Goal: Task Accomplishment & Management: Manage account settings

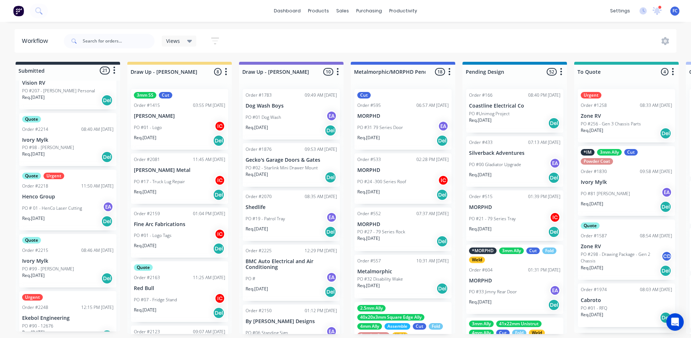
scroll to position [145, 0]
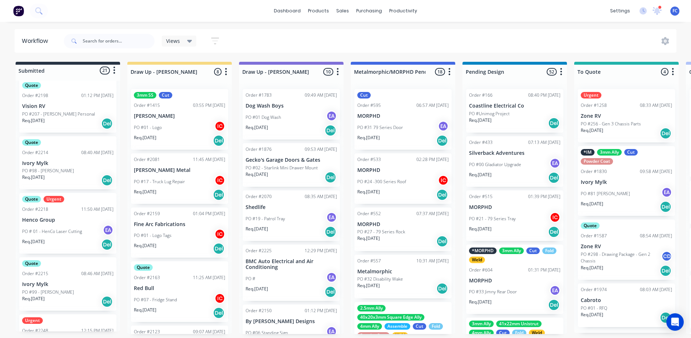
click at [61, 158] on div "Quote Order #2214 08:40 AM [DATE] Ivory Mylk PO #98 - [PERSON_NAME] Req. [DATE]…" at bounding box center [67, 162] width 97 height 53
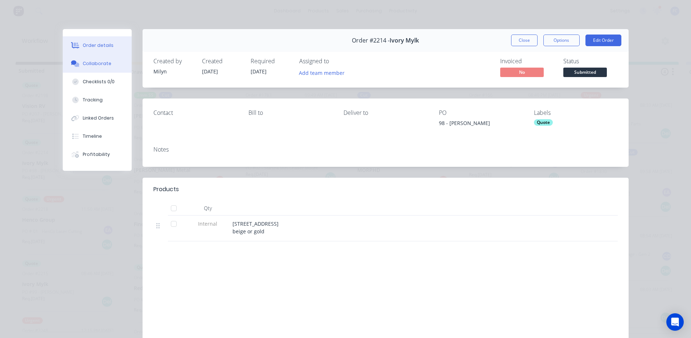
click at [101, 61] on div "Collaborate" at bounding box center [97, 63] width 29 height 7
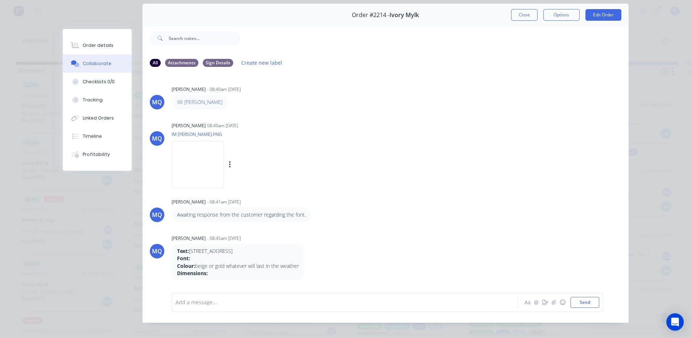
scroll to position [0, 0]
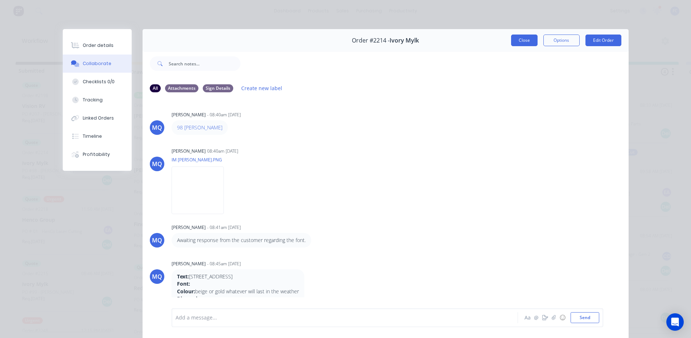
click at [516, 37] on button "Close" at bounding box center [524, 40] width 26 height 12
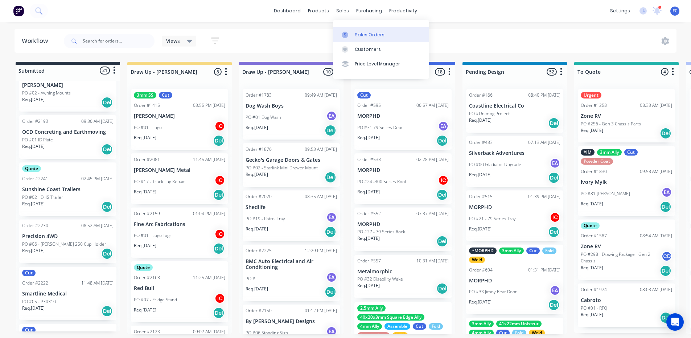
click at [352, 34] on div at bounding box center [347, 35] width 11 height 7
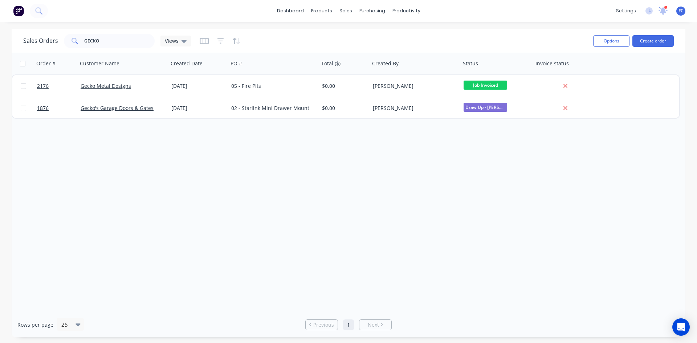
click at [665, 12] on icon at bounding box center [662, 10] width 7 height 7
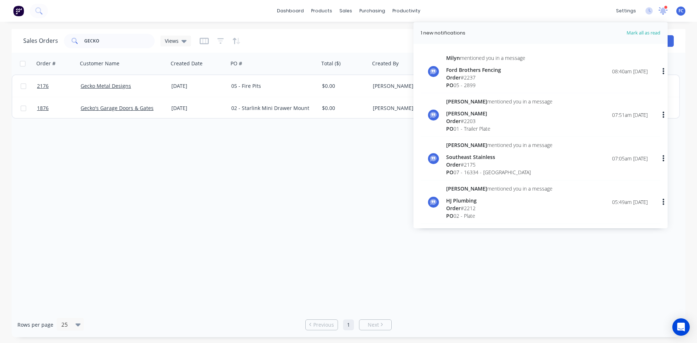
click at [665, 12] on icon at bounding box center [662, 10] width 7 height 7
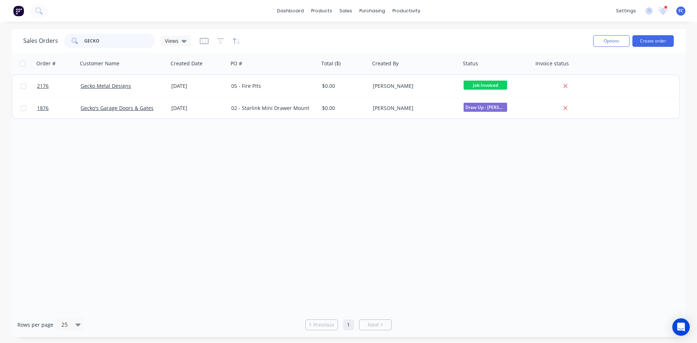
drag, startPoint x: 94, startPoint y: 45, endPoint x: 43, endPoint y: 45, distance: 51.2
click at [45, 45] on div "Sales Orders GECKO Views" at bounding box center [107, 41] width 168 height 15
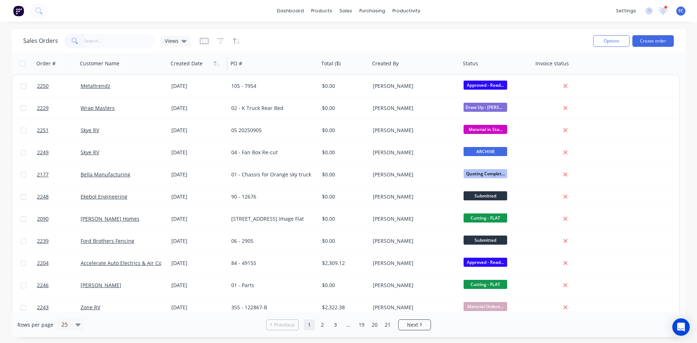
click at [210, 64] on div at bounding box center [197, 63] width 52 height 15
click at [218, 64] on icon "button" at bounding box center [218, 63] width 3 height 5
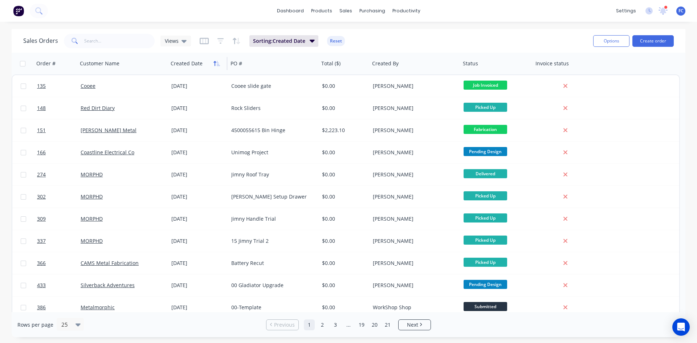
click at [216, 62] on icon "button" at bounding box center [216, 64] width 7 height 6
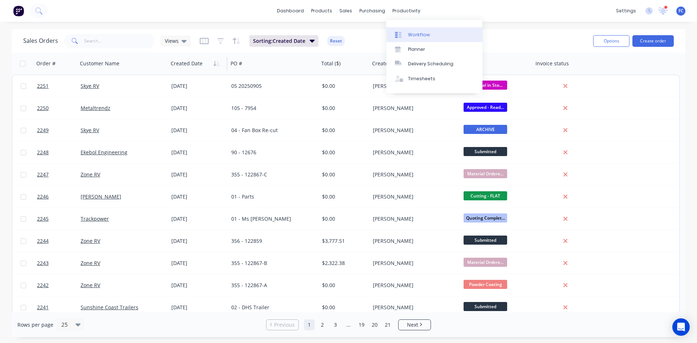
click at [412, 33] on div "Workflow" at bounding box center [419, 35] width 22 height 7
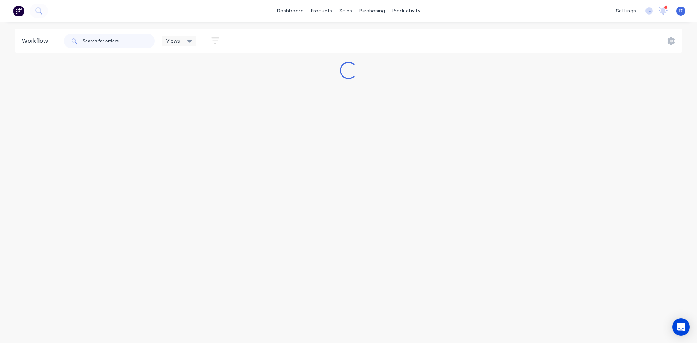
click at [105, 40] on input "text" at bounding box center [119, 41] width 72 height 15
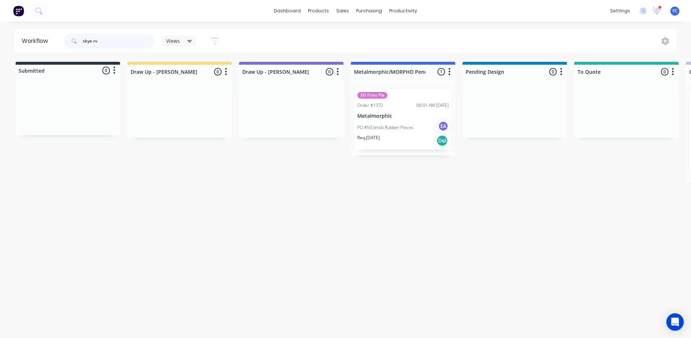
type input "skye rv"
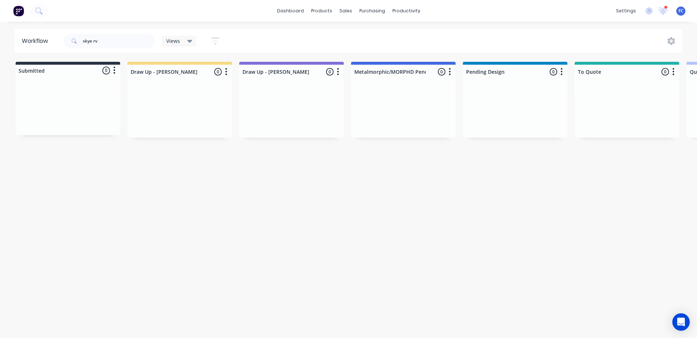
drag, startPoint x: 426, startPoint y: 239, endPoint x: 322, endPoint y: 79, distance: 190.8
click at [426, 238] on div "Workflow skye rv Views Save new view None (Default) edit [PERSON_NAME] edit [PE…" at bounding box center [348, 176] width 697 height 294
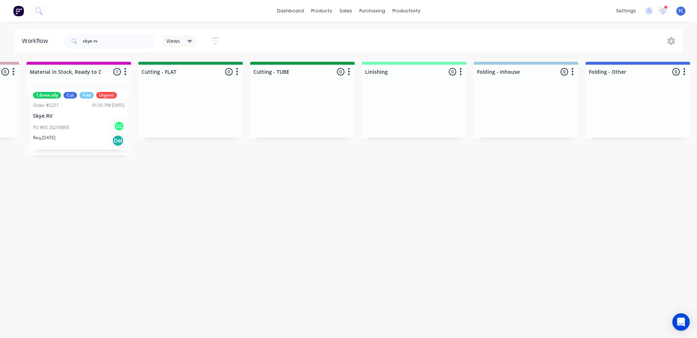
scroll to position [0, 1214]
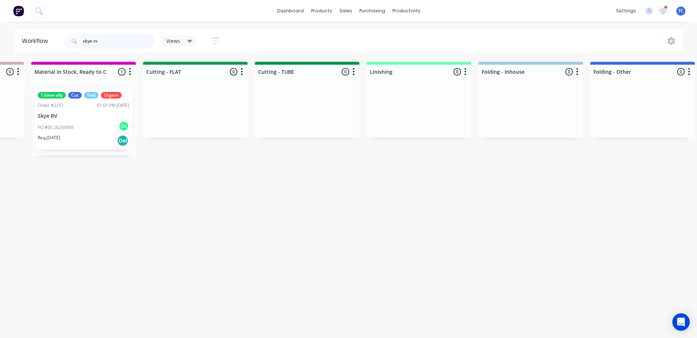
click at [71, 34] on div "skye rv" at bounding box center [109, 41] width 91 height 15
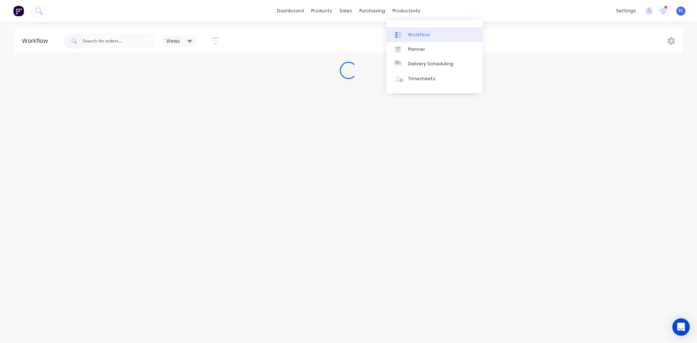
click at [410, 33] on div "Workflow" at bounding box center [419, 35] width 22 height 7
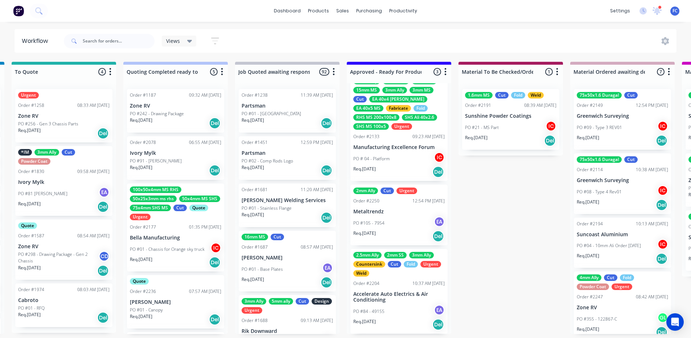
scroll to position [1, 586]
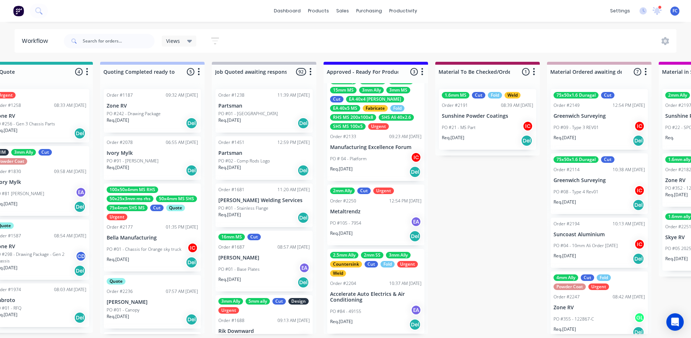
click at [355, 216] on div "PO #105 - 7954 EA" at bounding box center [375, 223] width 91 height 14
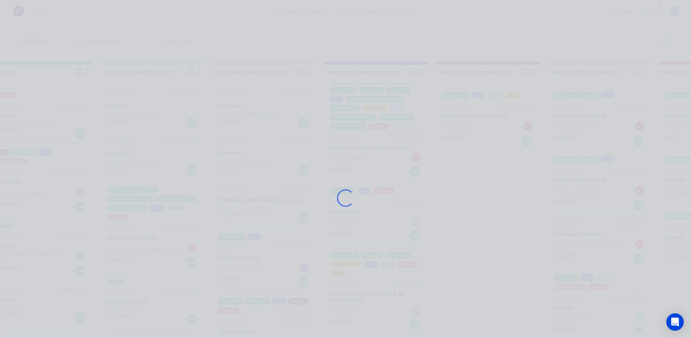
scroll to position [0, 586]
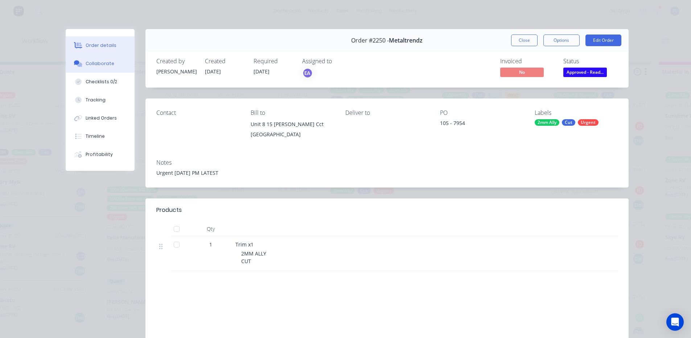
click at [87, 62] on div "Collaborate" at bounding box center [100, 63] width 29 height 7
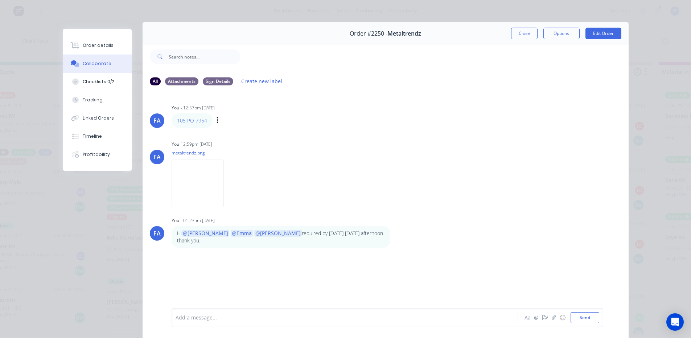
scroll to position [0, 0]
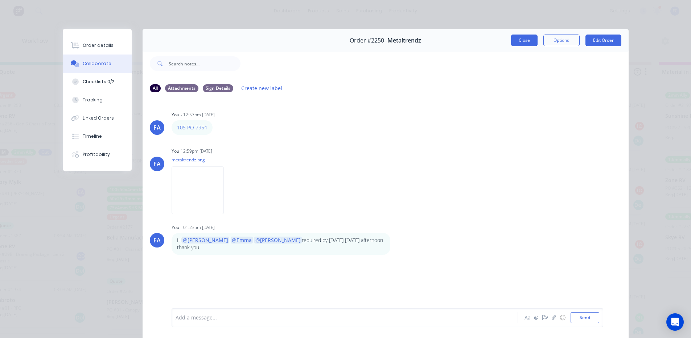
click at [519, 38] on button "Close" at bounding box center [524, 40] width 26 height 12
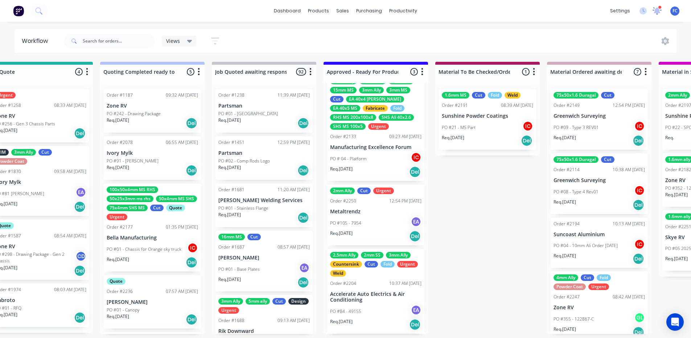
click at [653, 9] on div "settings 1 new notifications [PERSON_NAME] all as read [PERSON_NAME] mentioned …" at bounding box center [649, 10] width 85 height 11
click at [659, 9] on icon at bounding box center [657, 10] width 7 height 7
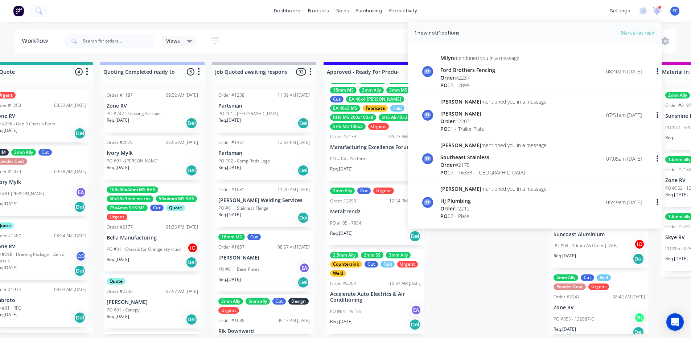
click at [659, 9] on icon at bounding box center [657, 10] width 7 height 6
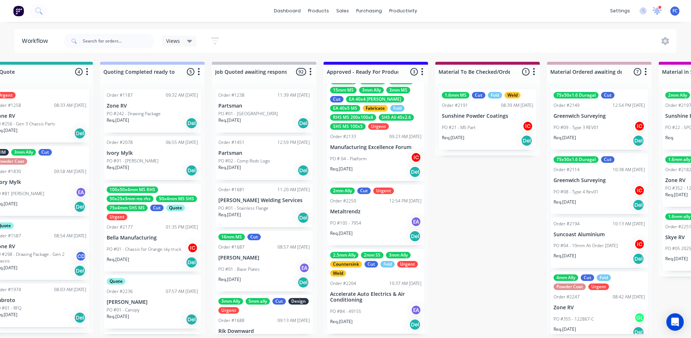
click at [659, 9] on icon at bounding box center [657, 10] width 7 height 6
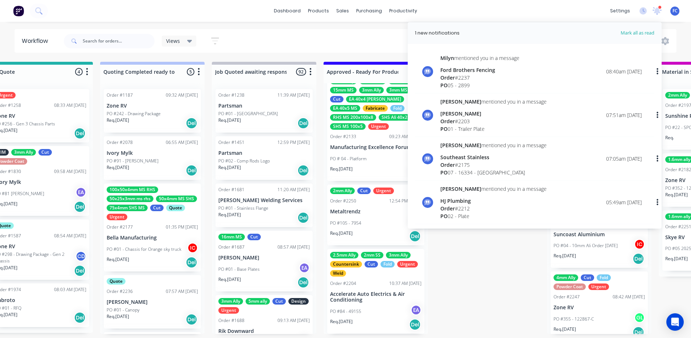
click at [365, 30] on div "Views Save new view None (Default) edit [PERSON_NAME] edit [PERSON_NAME] edit S…" at bounding box center [369, 41] width 615 height 22
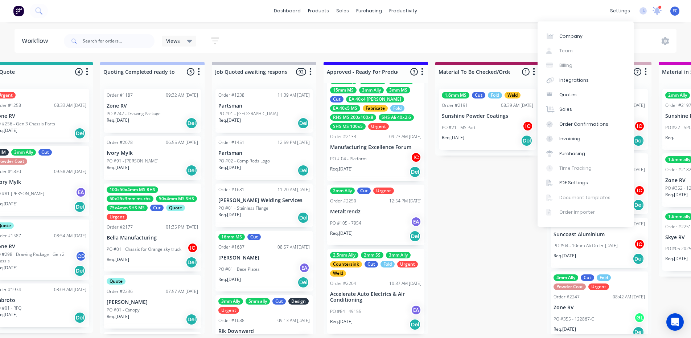
click at [659, 12] on icon at bounding box center [657, 10] width 7 height 6
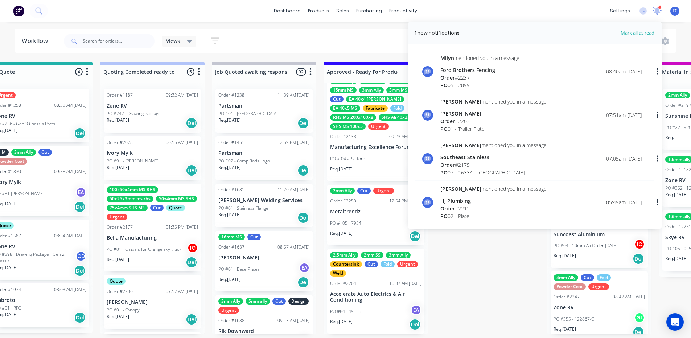
click at [659, 12] on icon at bounding box center [657, 10] width 7 height 7
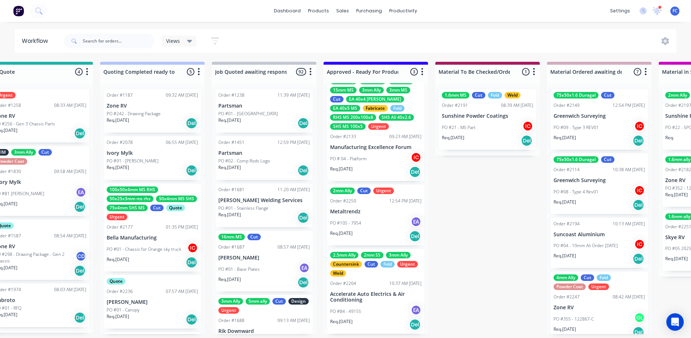
click at [516, 13] on div "dashboard products sales purchasing productivity dashboard products Product Cat…" at bounding box center [345, 11] width 691 height 22
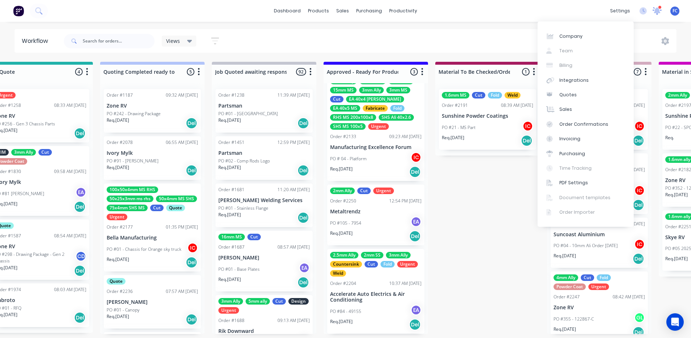
click at [656, 7] on icon at bounding box center [658, 11] width 10 height 8
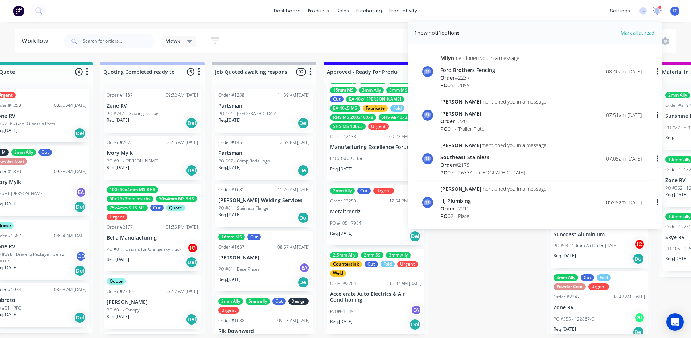
click at [656, 7] on icon at bounding box center [657, 10] width 9 height 7
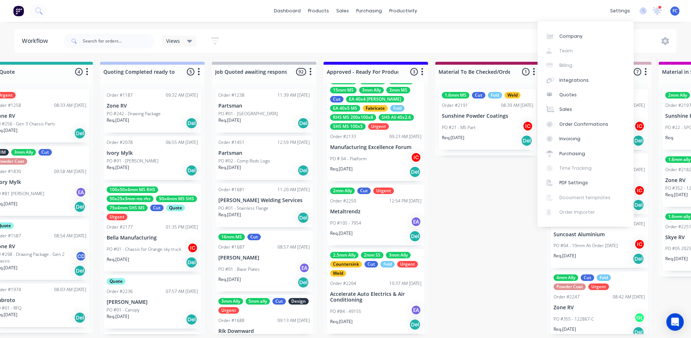
click at [485, 11] on div "dashboard products sales purchasing productivity dashboard products Product Cat…" at bounding box center [345, 11] width 691 height 22
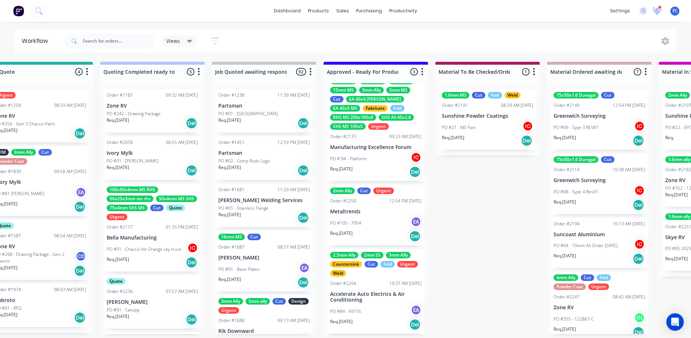
click at [659, 12] on icon at bounding box center [657, 10] width 7 height 7
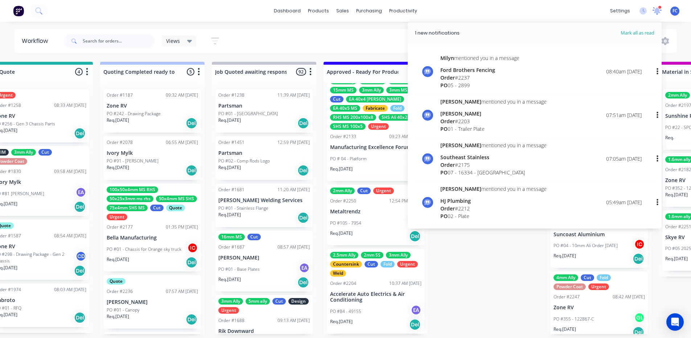
click at [659, 12] on icon at bounding box center [657, 10] width 7 height 7
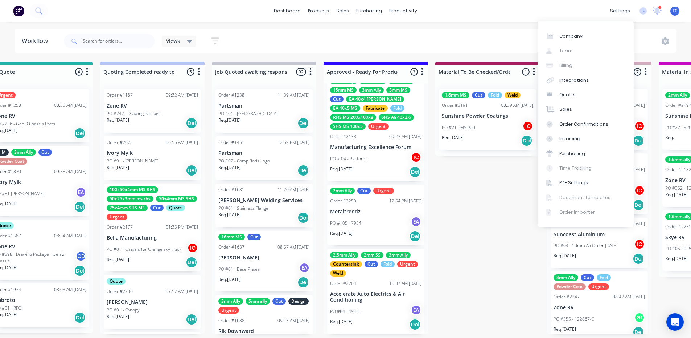
click at [524, 11] on div "dashboard products sales purchasing productivity dashboard products Product Cat…" at bounding box center [345, 11] width 691 height 22
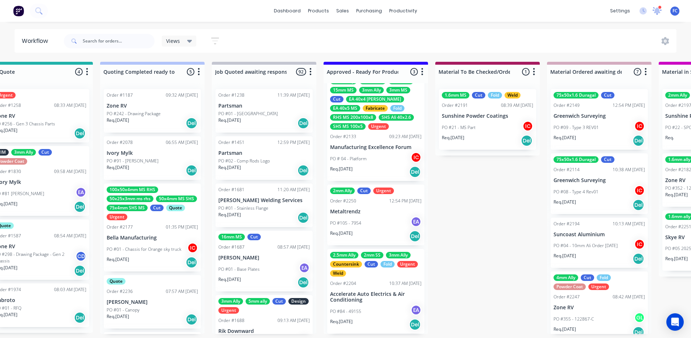
click at [658, 11] on icon at bounding box center [657, 10] width 7 height 7
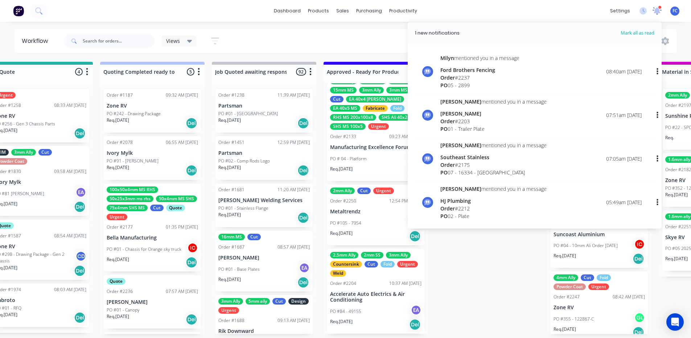
click at [658, 11] on icon at bounding box center [657, 10] width 7 height 7
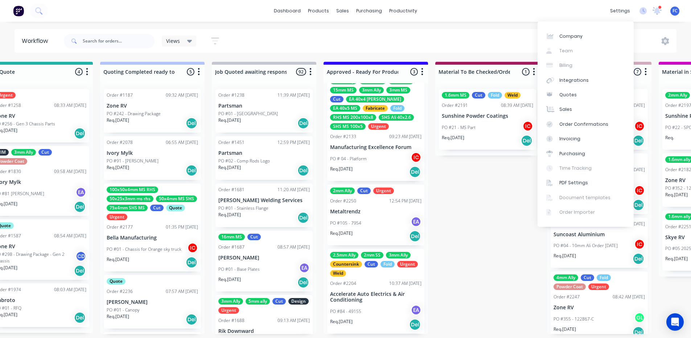
click at [491, 11] on div "dashboard products sales purchasing productivity dashboard products Product Cat…" at bounding box center [345, 11] width 691 height 22
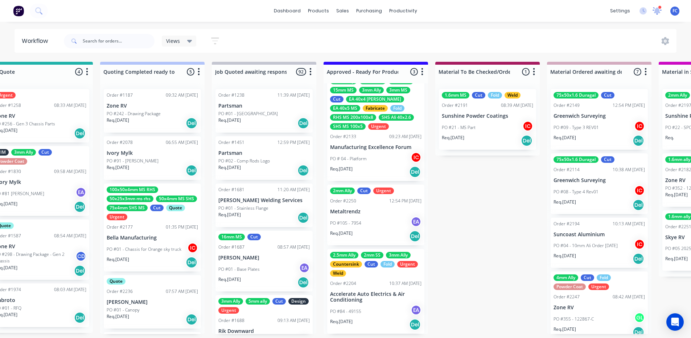
click at [655, 11] on icon at bounding box center [658, 11] width 10 height 8
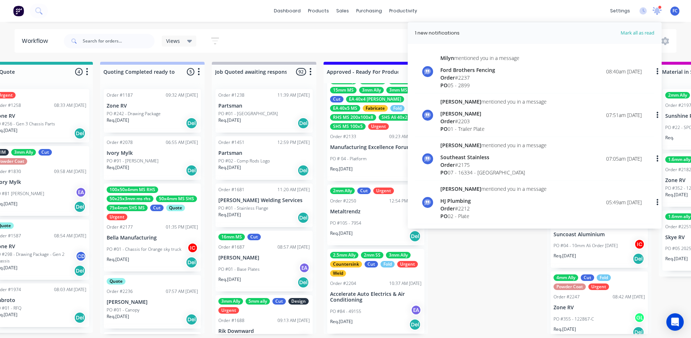
click at [655, 11] on icon at bounding box center [657, 11] width 9 height 8
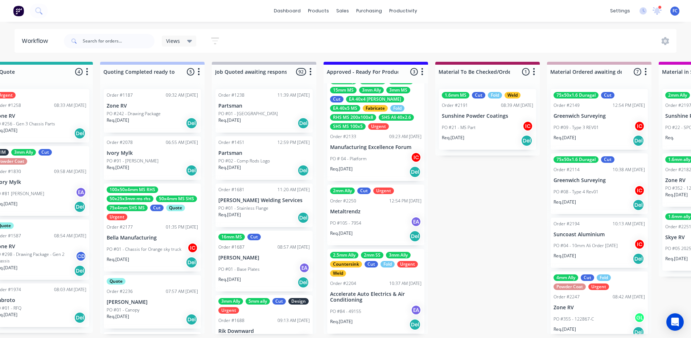
click at [535, 11] on div "dashboard products sales purchasing productivity dashboard products Product Cat…" at bounding box center [345, 11] width 691 height 22
click at [654, 9] on icon at bounding box center [658, 11] width 10 height 8
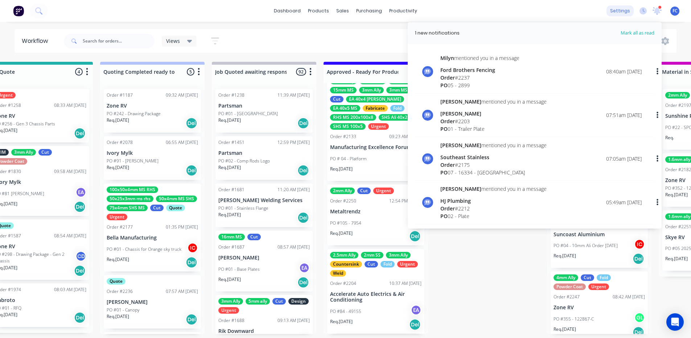
drag, startPoint x: 654, startPoint y: 9, endPoint x: 633, endPoint y: 9, distance: 20.7
click at [655, 9] on icon at bounding box center [658, 11] width 10 height 8
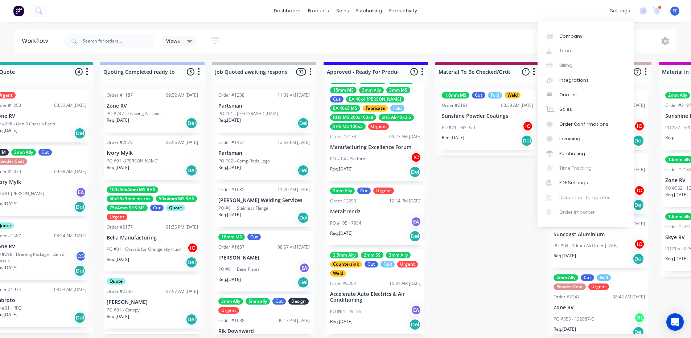
click at [535, 11] on div "dashboard products sales purchasing productivity dashboard products Product Cat…" at bounding box center [345, 11] width 691 height 22
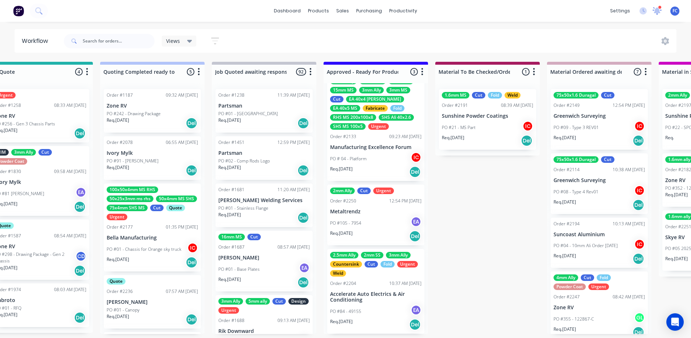
click at [658, 11] on icon at bounding box center [657, 10] width 7 height 7
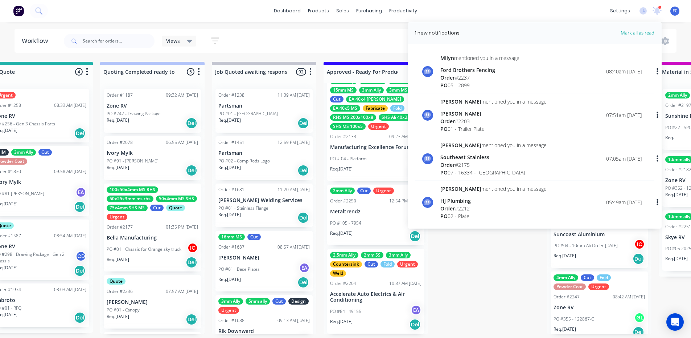
click at [491, 14] on div "dashboard products sales purchasing productivity dashboard products Product Cat…" at bounding box center [345, 11] width 691 height 22
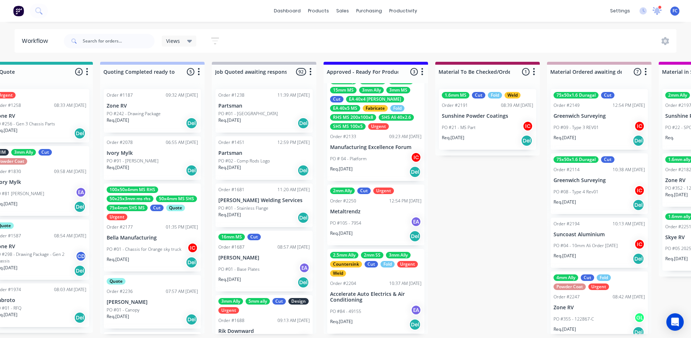
click at [657, 9] on icon at bounding box center [657, 10] width 7 height 6
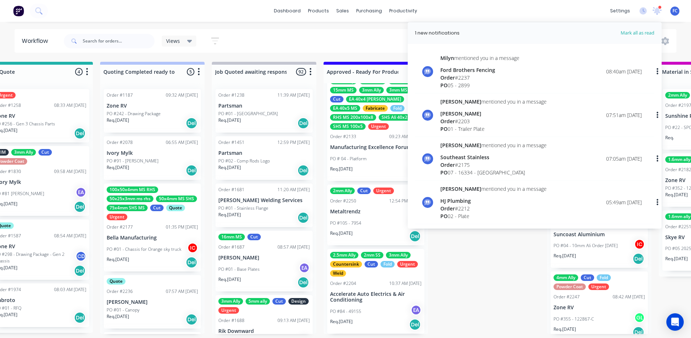
click at [506, 16] on div "dashboard products sales purchasing productivity dashboard products Product Cat…" at bounding box center [345, 11] width 691 height 22
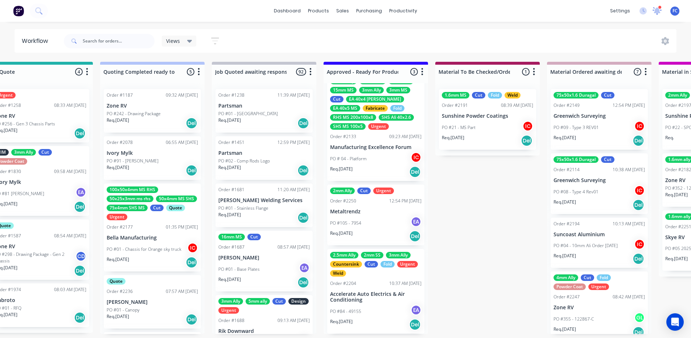
click at [655, 10] on icon at bounding box center [657, 10] width 7 height 6
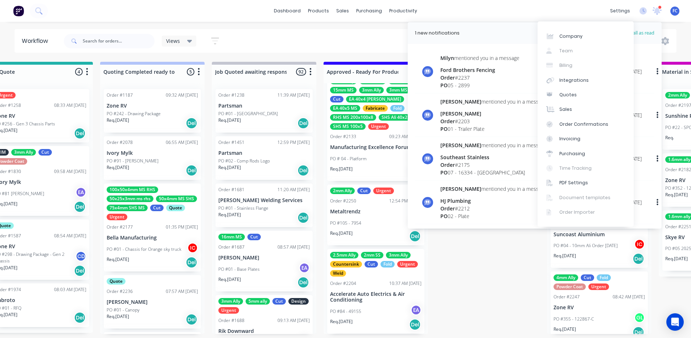
click at [567, 12] on div "dashboard products sales purchasing productivity dashboard products Product Cat…" at bounding box center [345, 11] width 691 height 22
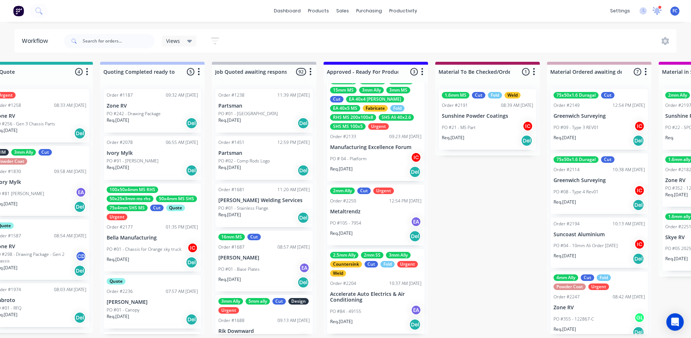
click at [656, 7] on icon at bounding box center [657, 11] width 9 height 8
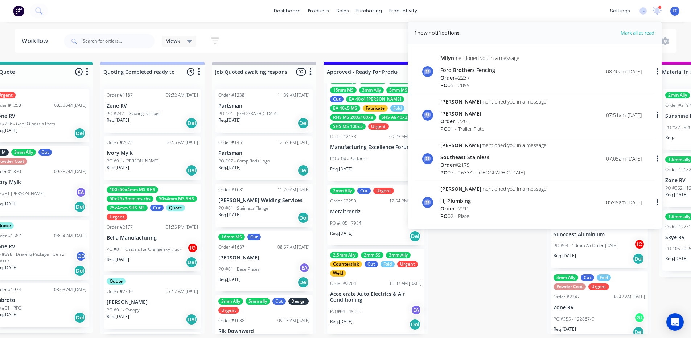
drag, startPoint x: 656, startPoint y: 7, endPoint x: 598, endPoint y: 8, distance: 58.1
click at [657, 7] on icon at bounding box center [658, 11] width 10 height 8
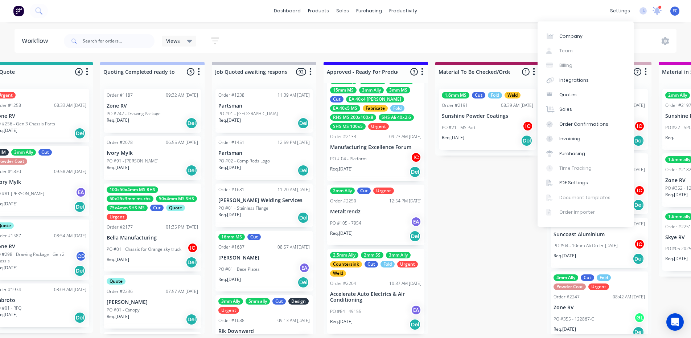
drag, startPoint x: 544, startPoint y: 10, endPoint x: 655, endPoint y: 6, distance: 110.8
click at [545, 10] on div "dashboard products sales purchasing productivity dashboard products Product Cat…" at bounding box center [345, 11] width 691 height 22
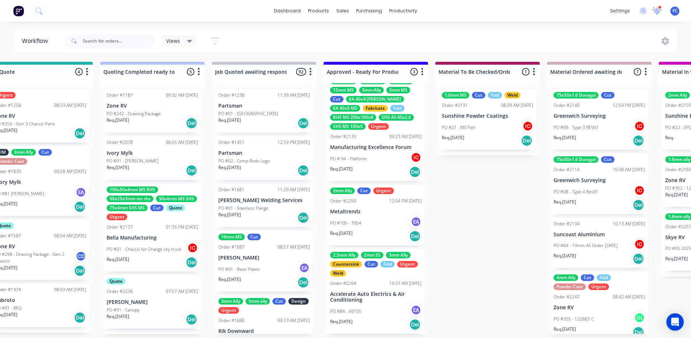
click at [654, 8] on icon at bounding box center [658, 11] width 10 height 8
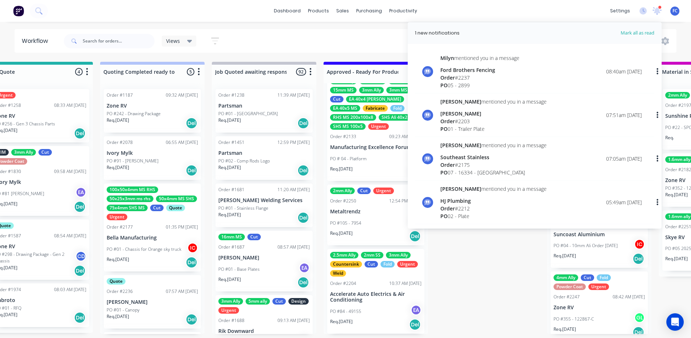
click at [547, 8] on div "dashboard products sales purchasing productivity dashboard products Product Cat…" at bounding box center [345, 11] width 691 height 22
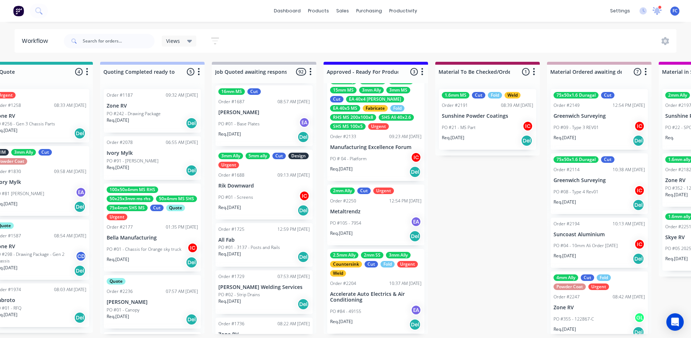
click at [655, 7] on div at bounding box center [657, 10] width 9 height 11
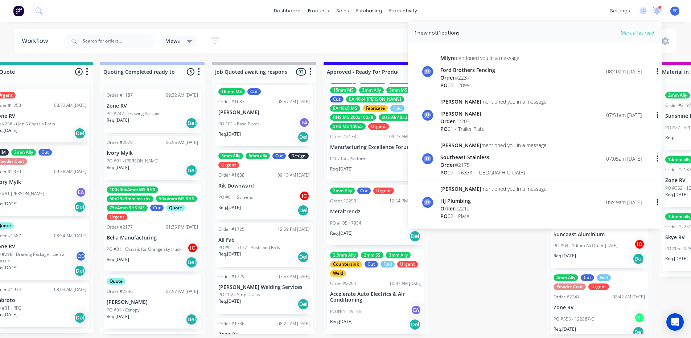
click at [655, 7] on div at bounding box center [657, 10] width 9 height 11
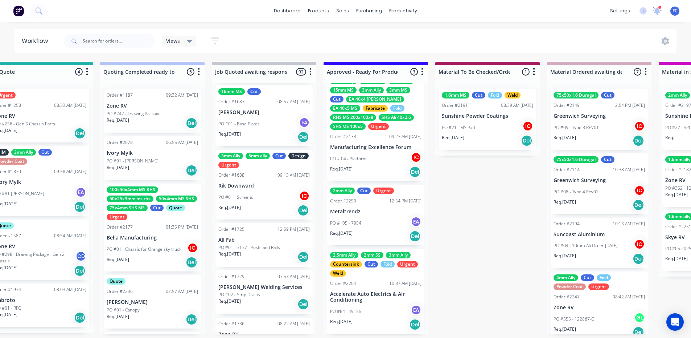
click at [655, 7] on div at bounding box center [657, 10] width 9 height 11
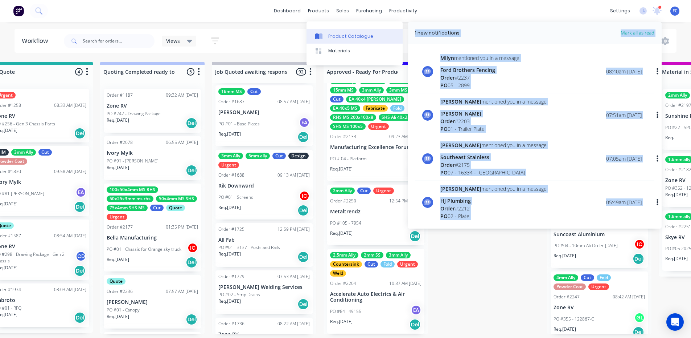
click at [308, 32] on link "Product Catalogue" at bounding box center [355, 36] width 96 height 15
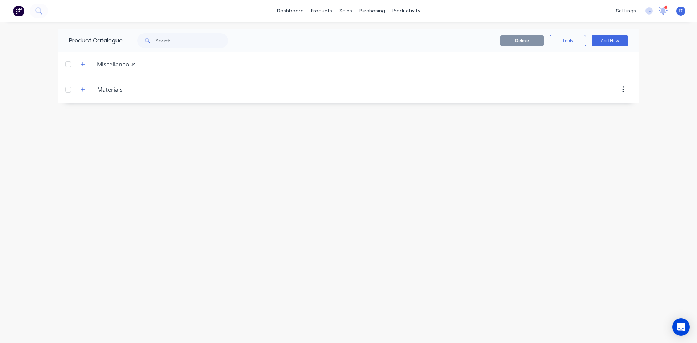
click at [664, 9] on icon at bounding box center [662, 10] width 7 height 7
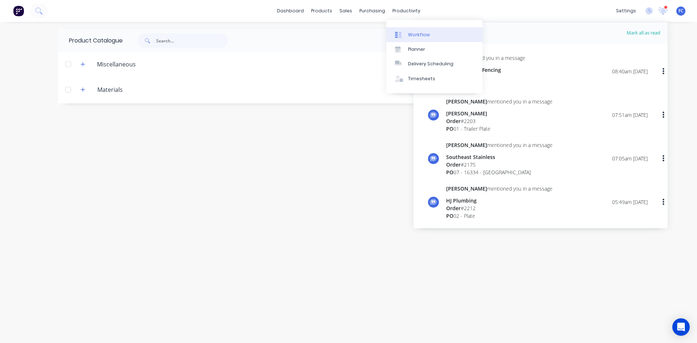
click at [409, 36] on div "Workflow" at bounding box center [419, 35] width 22 height 7
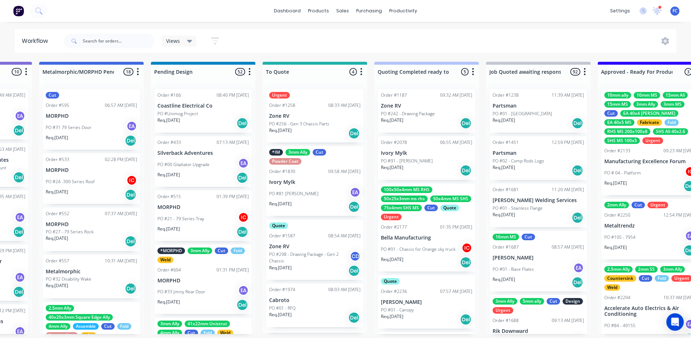
scroll to position [0, 312]
click at [452, 203] on div "100x50x4mm MS RHS 50x25x3mm ms rhs 50x4mm MS SHS 75x4mm SHS MS Cut Quote Urgent" at bounding box center [426, 203] width 91 height 34
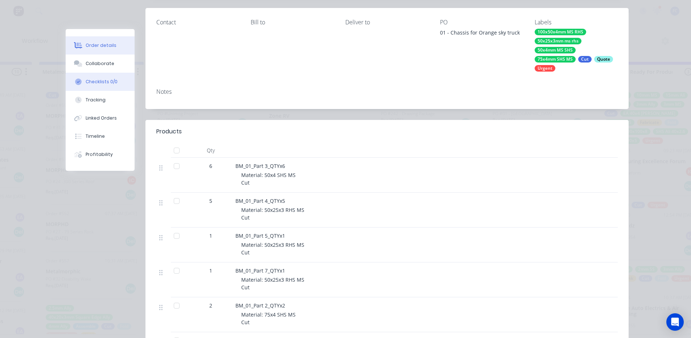
scroll to position [89, 0]
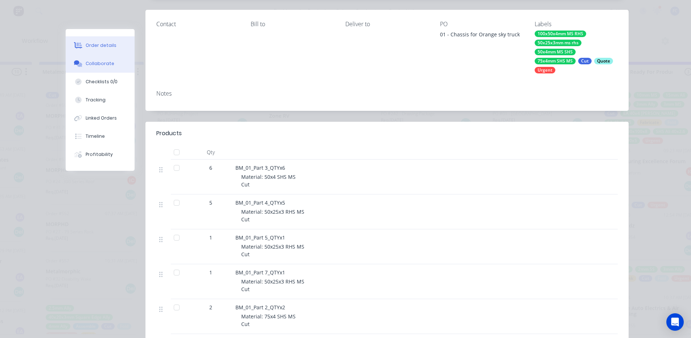
click at [100, 70] on button "Collaborate" at bounding box center [100, 63] width 69 height 18
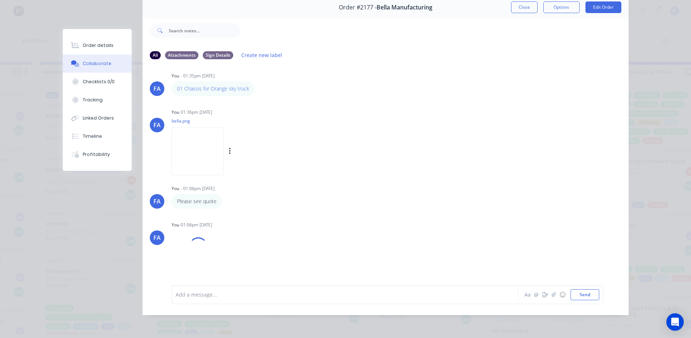
scroll to position [0, 0]
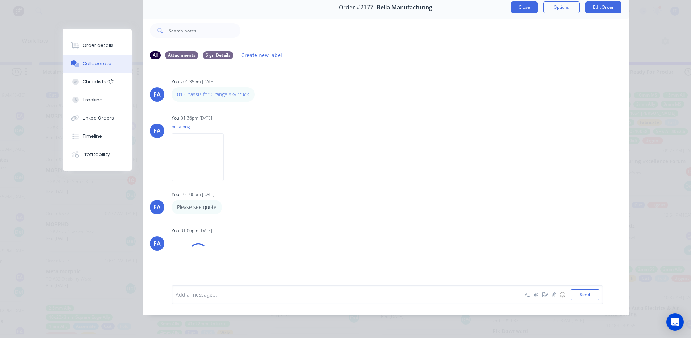
click at [518, 4] on button "Close" at bounding box center [524, 7] width 26 height 12
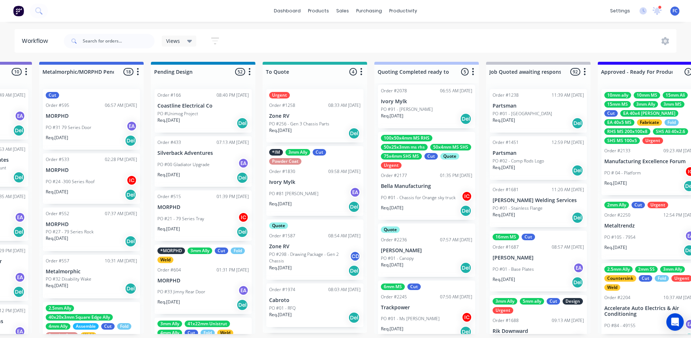
scroll to position [59, 0]
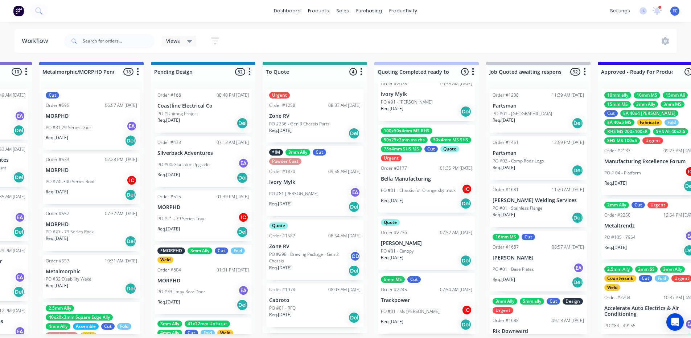
click at [413, 176] on p "Bella Manufacturing" at bounding box center [426, 179] width 91 height 6
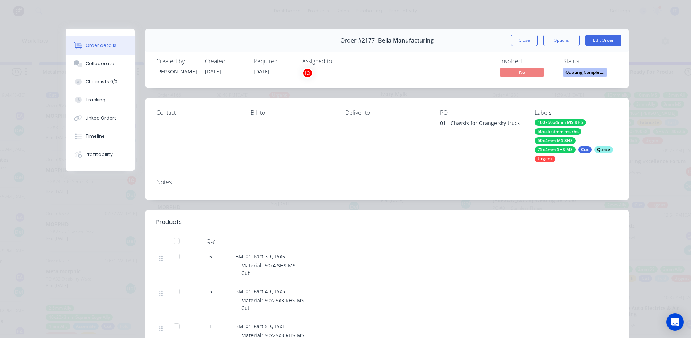
scroll to position [0, 312]
click at [98, 62] on div "Collaborate" at bounding box center [100, 63] width 29 height 7
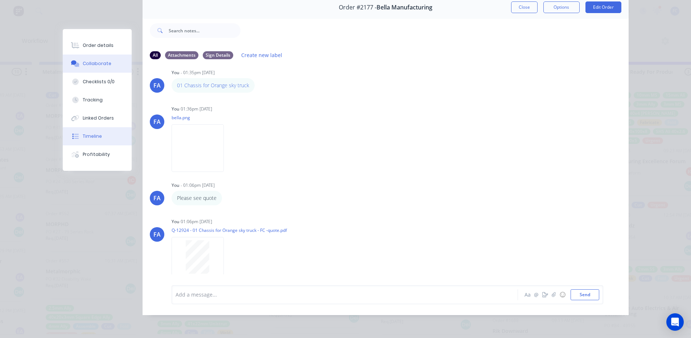
scroll to position [0, 0]
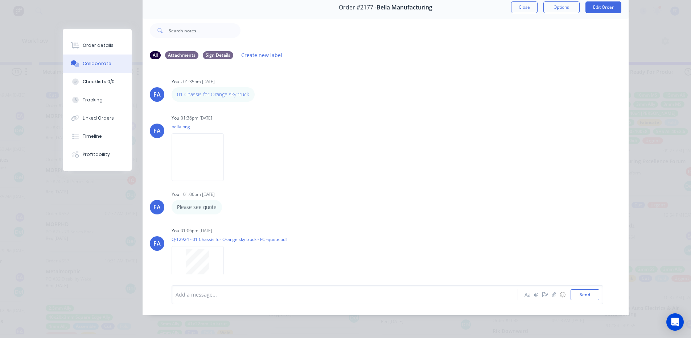
drag, startPoint x: 99, startPoint y: 48, endPoint x: 119, endPoint y: 64, distance: 26.6
click at [99, 47] on div "Order details" at bounding box center [98, 45] width 31 height 7
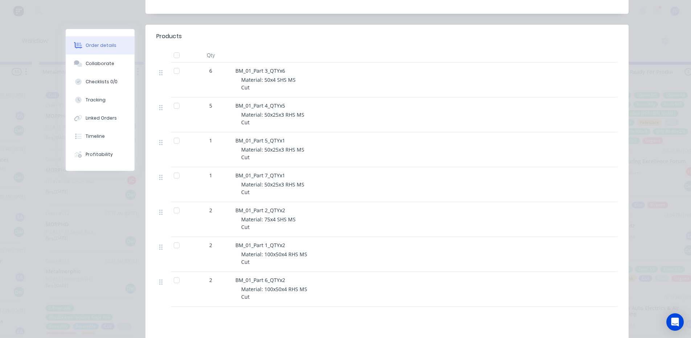
scroll to position [184, 0]
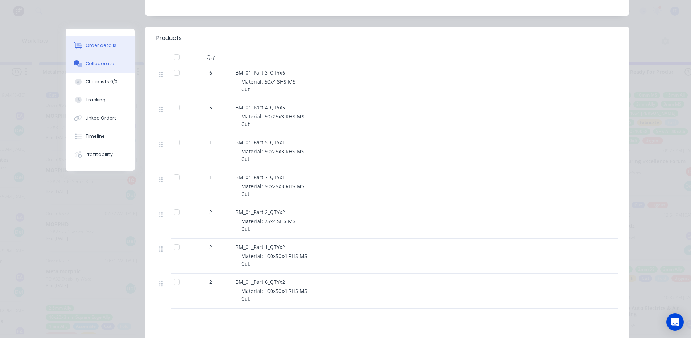
click at [92, 64] on div "Collaborate" at bounding box center [100, 63] width 29 height 7
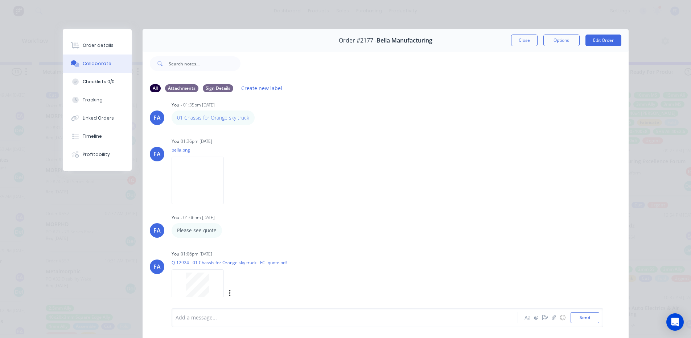
scroll to position [17, 0]
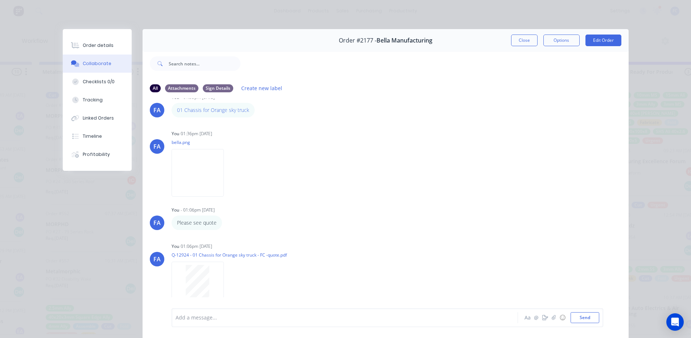
drag, startPoint x: 511, startPoint y: 41, endPoint x: 283, endPoint y: 151, distance: 253.7
click at [511, 41] on button "Close" at bounding box center [524, 40] width 26 height 12
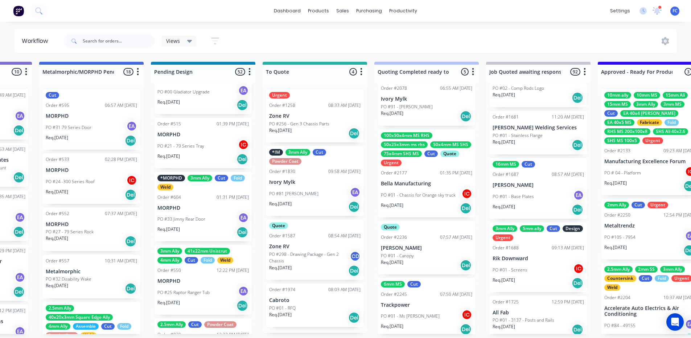
scroll to position [59, 0]
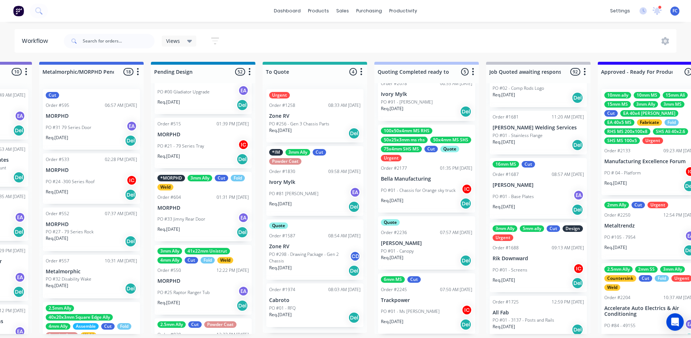
click at [412, 245] on div "Quote Order #2236 07:57 AM [DATE] [PERSON_NAME] PO #01 - Canopy Req. [DATE] Del" at bounding box center [426, 242] width 97 height 53
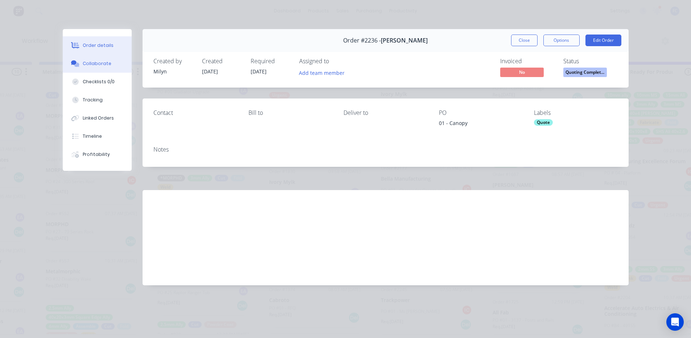
click at [98, 64] on div "Collaborate" at bounding box center [97, 63] width 29 height 7
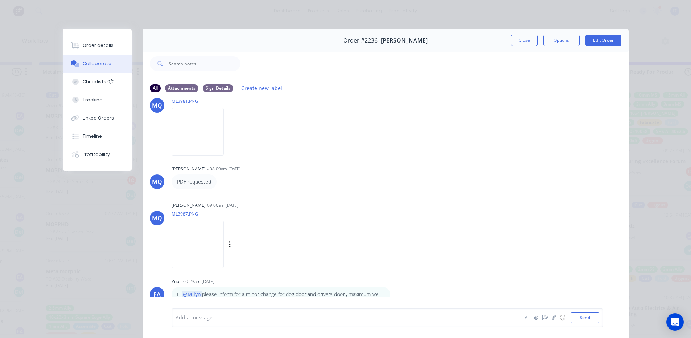
scroll to position [73, 0]
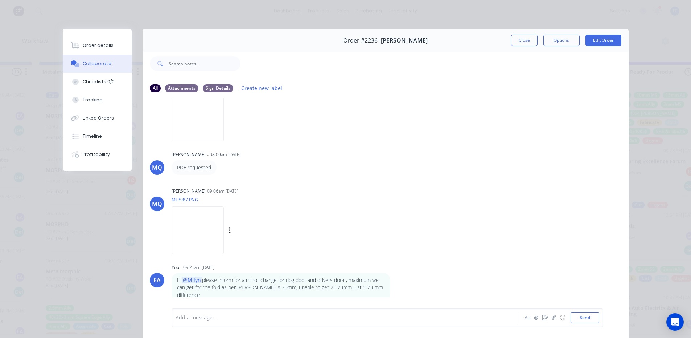
click at [205, 228] on img at bounding box center [198, 230] width 52 height 48
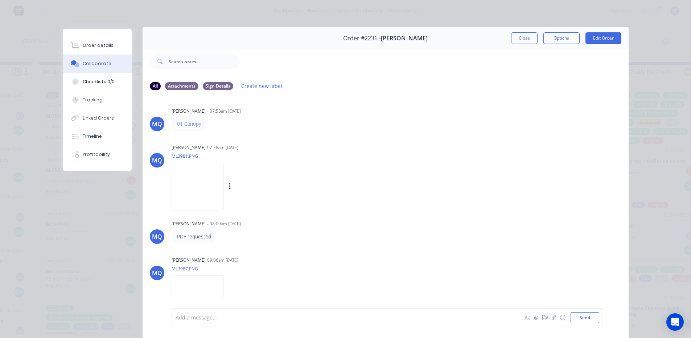
scroll to position [0, 0]
click at [198, 183] on img at bounding box center [198, 188] width 52 height 48
